Goal: Task Accomplishment & Management: Use online tool/utility

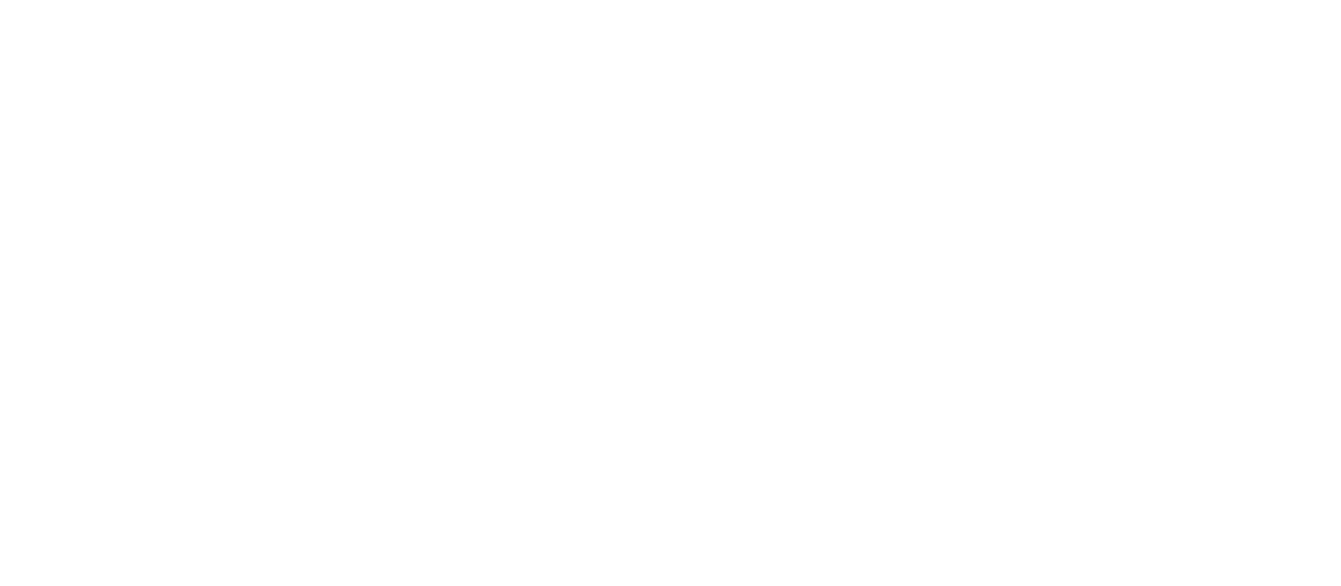
click at [1084, 7] on html at bounding box center [670, 3] width 1341 height 7
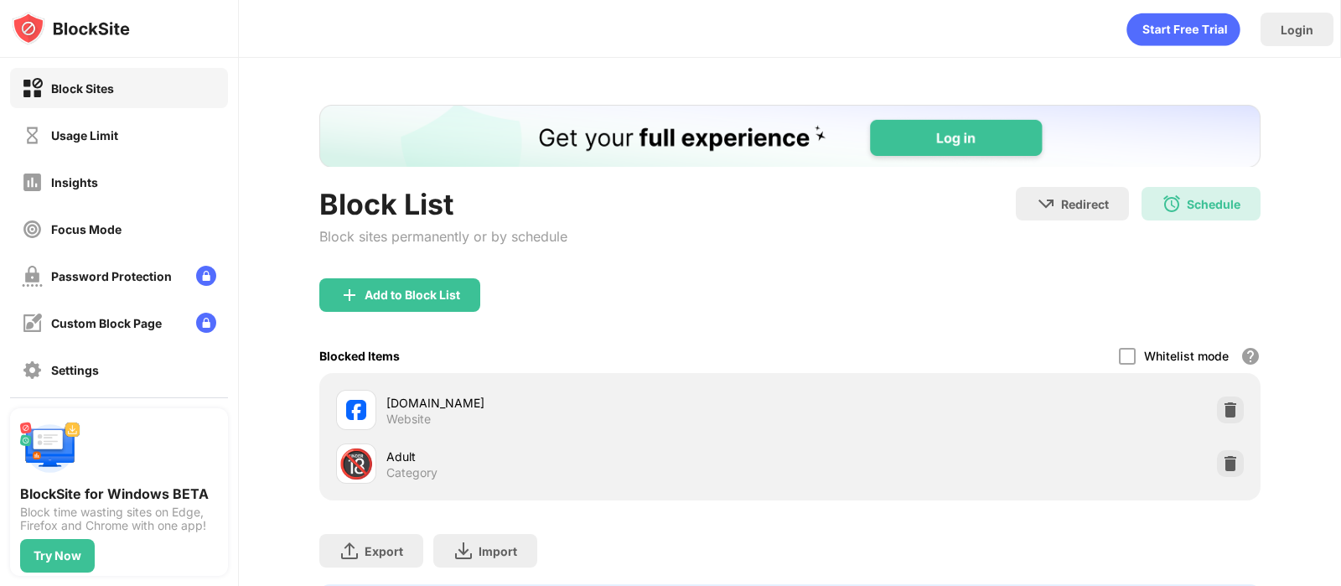
click at [733, 300] on div "Add to Block List" at bounding box center [789, 308] width 941 height 60
click at [1217, 400] on div at bounding box center [1230, 409] width 27 height 27
